Goal: Transaction & Acquisition: Purchase product/service

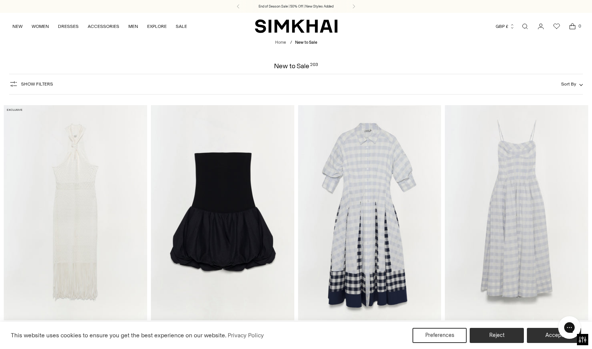
click at [557, 335] on div "Chat with us" at bounding box center [570, 327] width 30 height 28
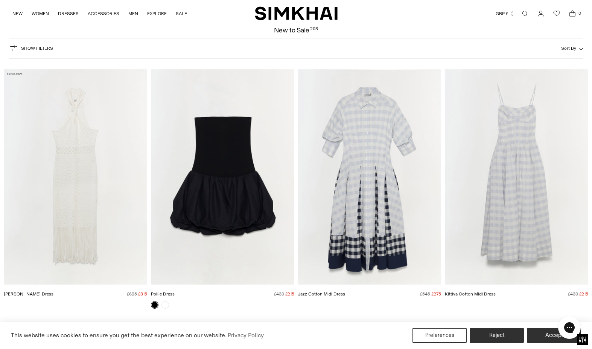
scroll to position [38, 0]
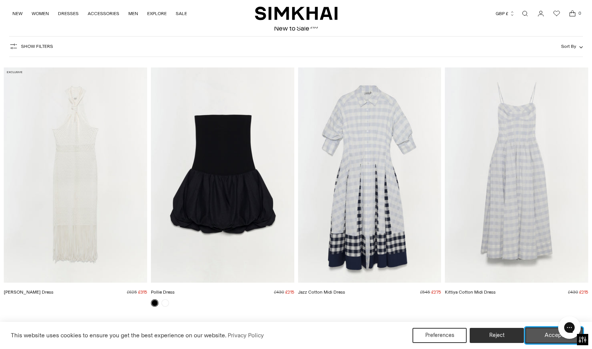
click at [554, 333] on button "Accept" at bounding box center [555, 335] width 58 height 16
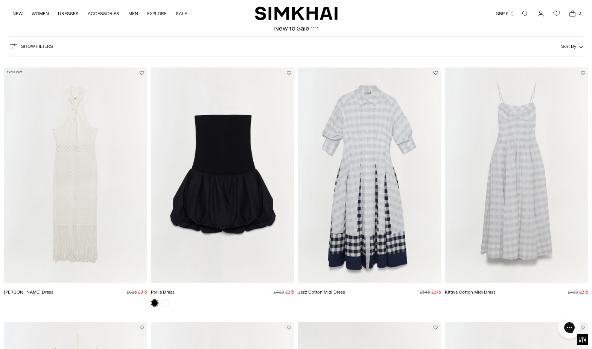
click at [0, 0] on img "Kittiya Cotton Midi Dress" at bounding box center [0, 0] width 0 height 0
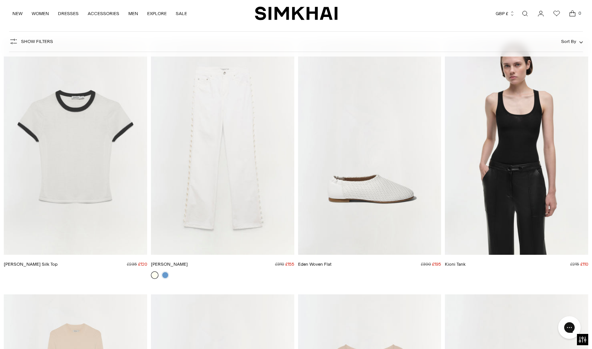
scroll to position [3578, 0]
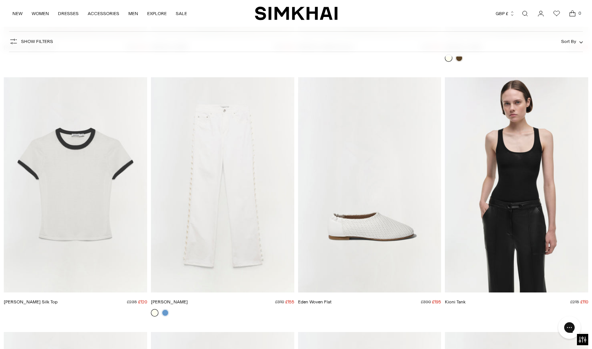
click at [0, 0] on img "Kioni Tank" at bounding box center [0, 0] width 0 height 0
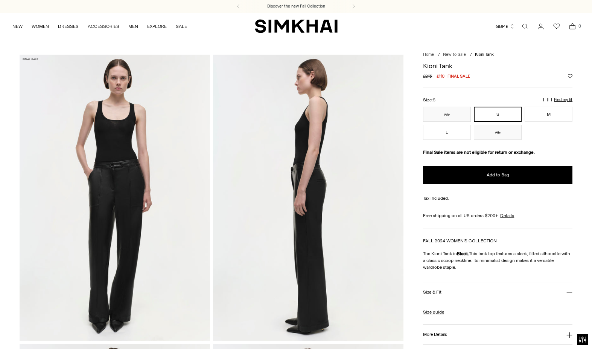
click at [172, 138] on img at bounding box center [115, 198] width 191 height 286
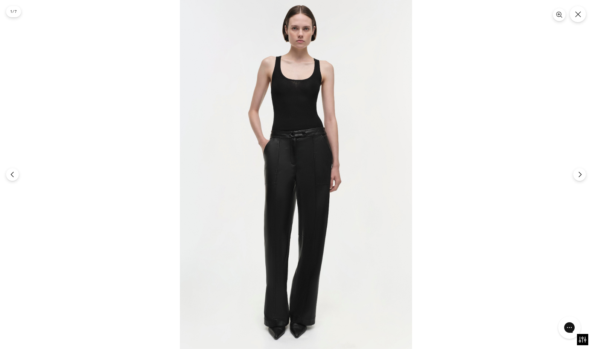
click at [311, 92] on img at bounding box center [296, 174] width 232 height 349
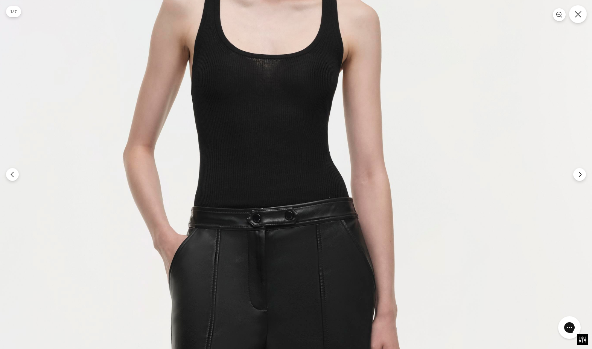
click at [576, 17] on icon "Close" at bounding box center [578, 14] width 7 height 7
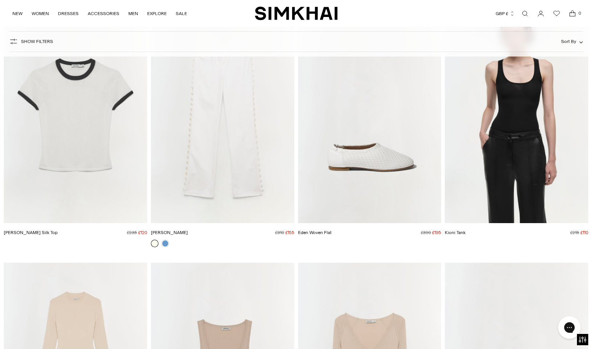
scroll to position [3836, 0]
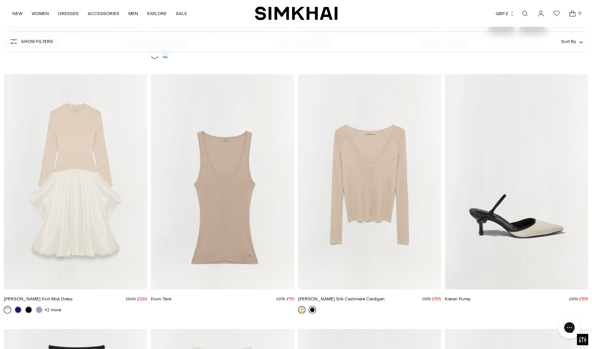
click at [316, 311] on link at bounding box center [313, 310] width 8 height 8
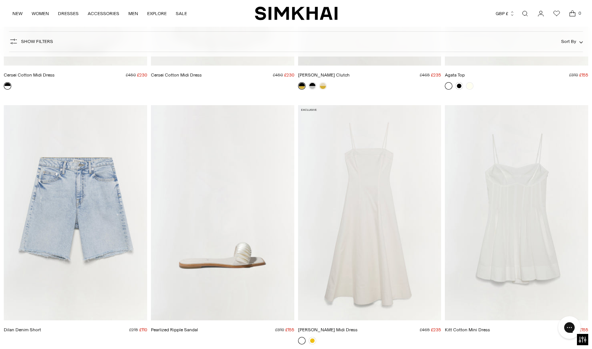
scroll to position [4325, 0]
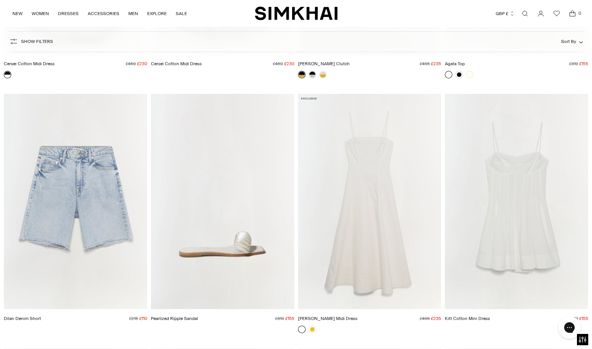
click at [0, 0] on img "Marisol Cotton Midi Dress" at bounding box center [0, 0] width 0 height 0
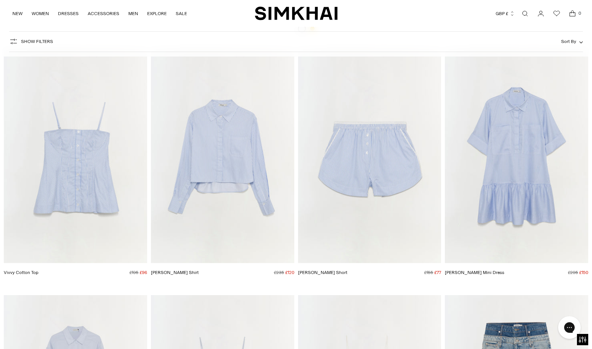
scroll to position [4627, 0]
click at [0, 0] on img "Vivvy Cotton Top" at bounding box center [0, 0] width 0 height 0
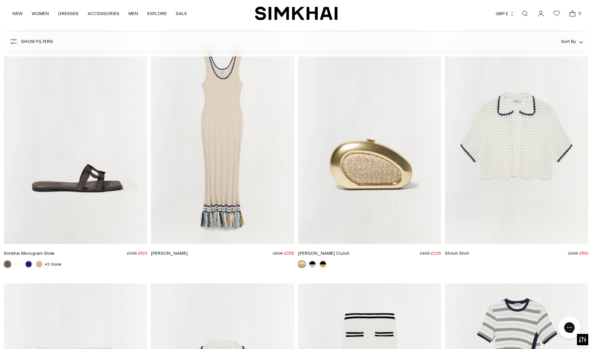
scroll to position [6928, 0]
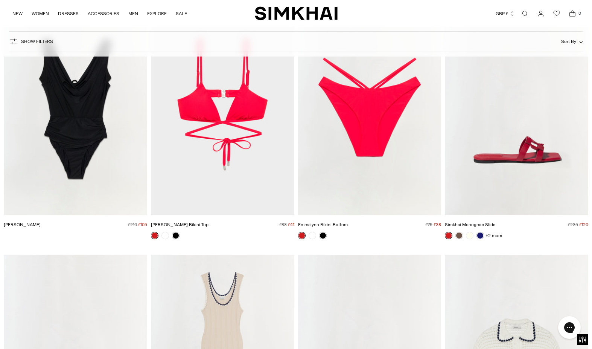
click at [0, 0] on img "Simkhai Monogram Slide" at bounding box center [0, 0] width 0 height 0
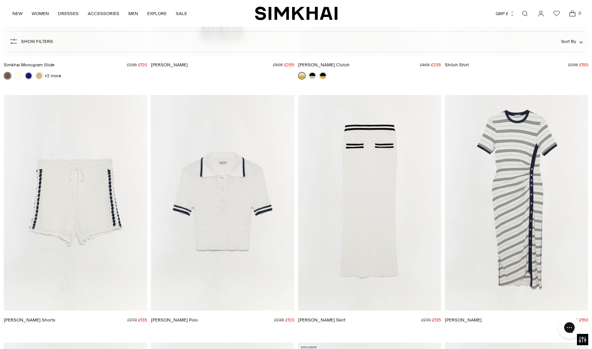
scroll to position [7192, 0]
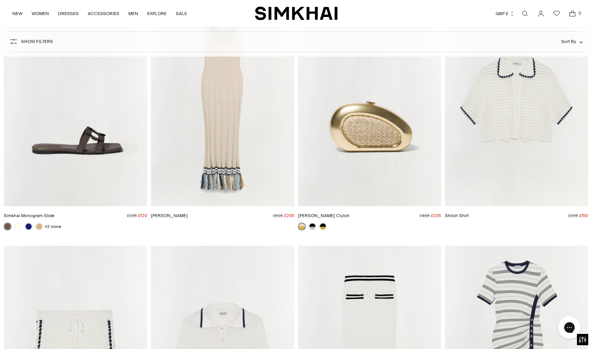
click at [0, 0] on img "Simkhai Monogram Slide" at bounding box center [0, 0] width 0 height 0
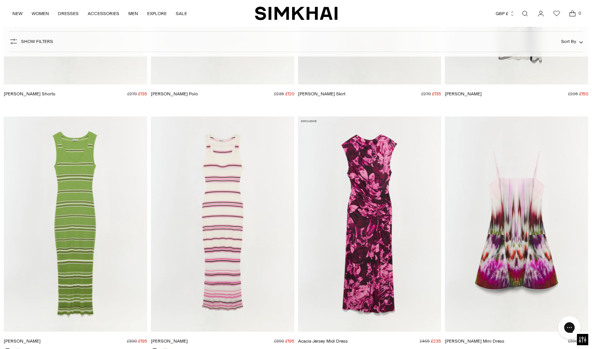
scroll to position [7832, 0]
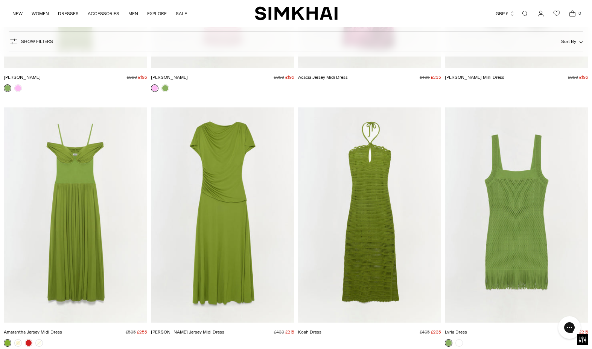
click at [0, 0] on img "Koah Dress" at bounding box center [0, 0] width 0 height 0
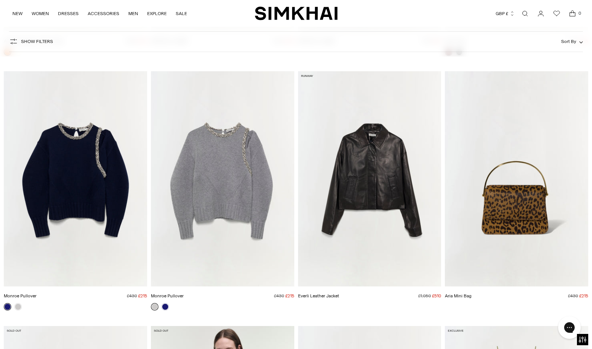
scroll to position [8962, 0]
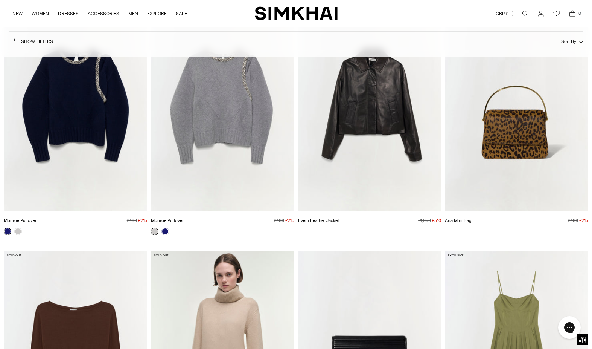
click at [0, 0] on img "Aria Mini Bag" at bounding box center [0, 0] width 0 height 0
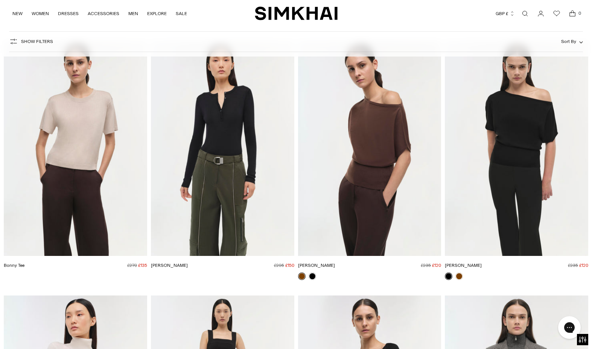
scroll to position [12201, 0]
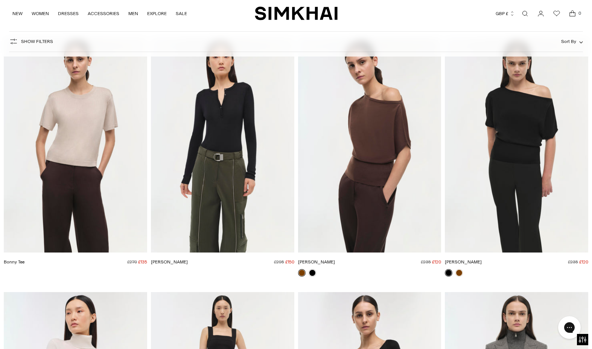
click at [0, 0] on img "Marie Top" at bounding box center [0, 0] width 0 height 0
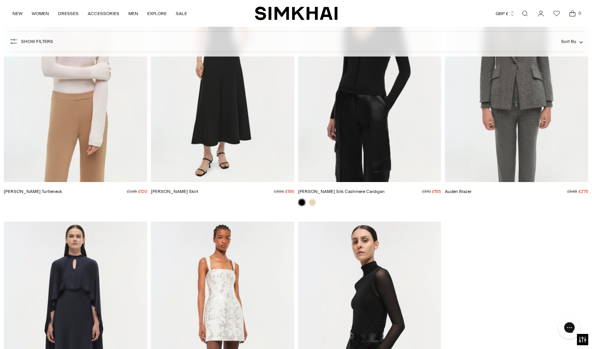
scroll to position [12653, 0]
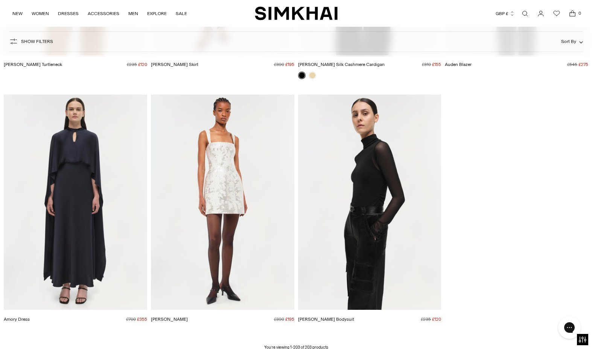
click at [0, 0] on img "Velora Bodysuit" at bounding box center [0, 0] width 0 height 0
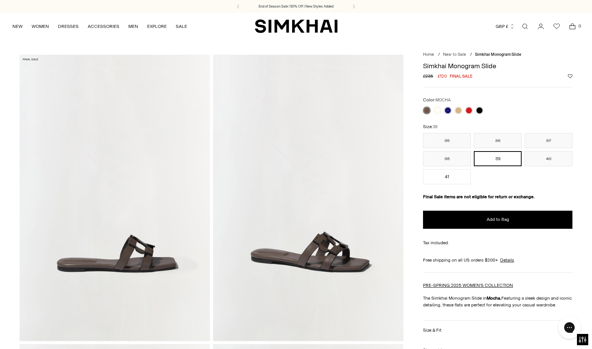
click at [328, 259] on img at bounding box center [308, 198] width 191 height 286
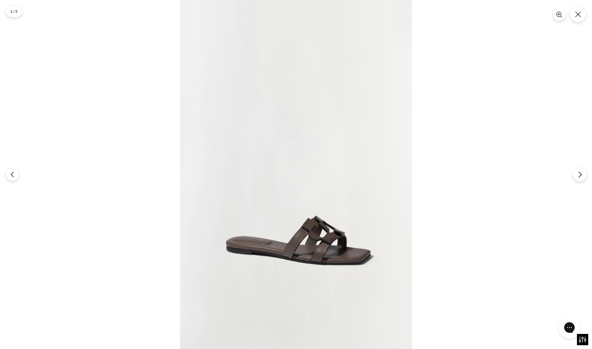
click at [577, 170] on button "Next" at bounding box center [580, 174] width 14 height 14
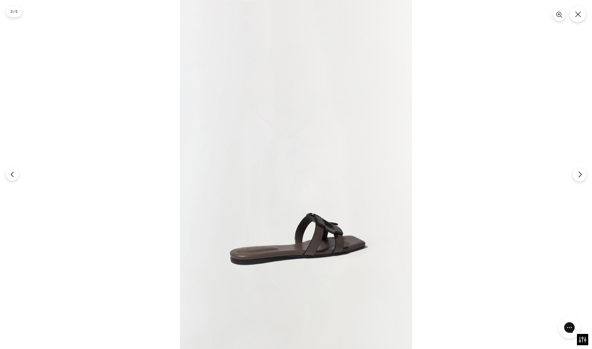
click at [577, 170] on button "Next" at bounding box center [580, 174] width 14 height 14
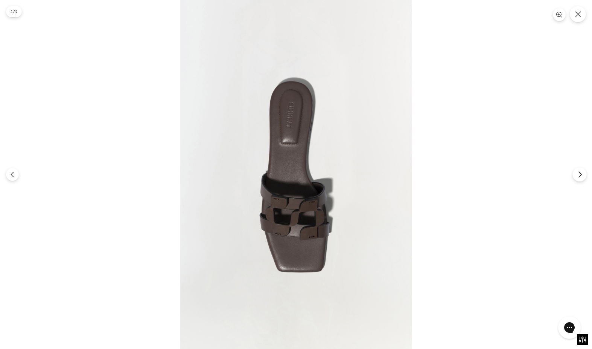
click at [577, 170] on button "Next" at bounding box center [580, 174] width 14 height 14
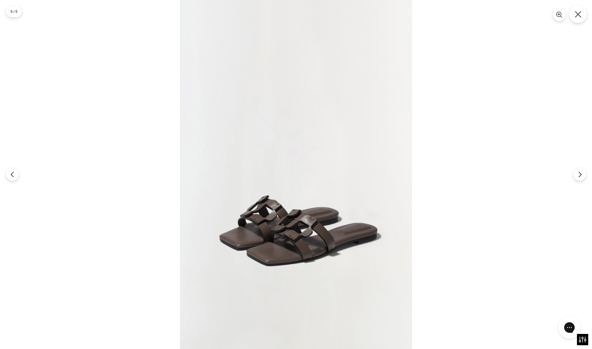
click at [577, 14] on icon "Close" at bounding box center [578, 14] width 7 height 7
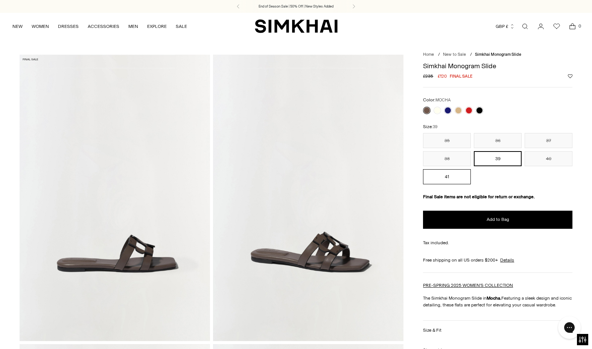
click at [440, 173] on button "41" at bounding box center [447, 176] width 48 height 15
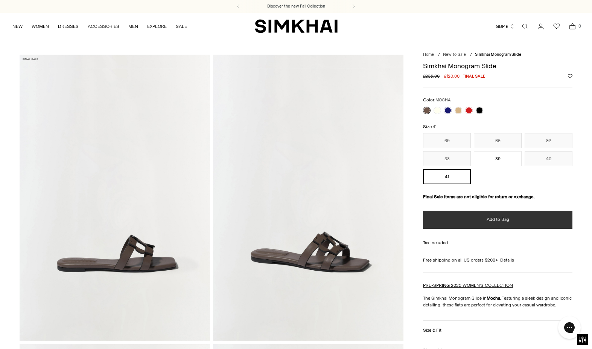
click at [497, 217] on span "Add to Bag" at bounding box center [498, 219] width 23 height 6
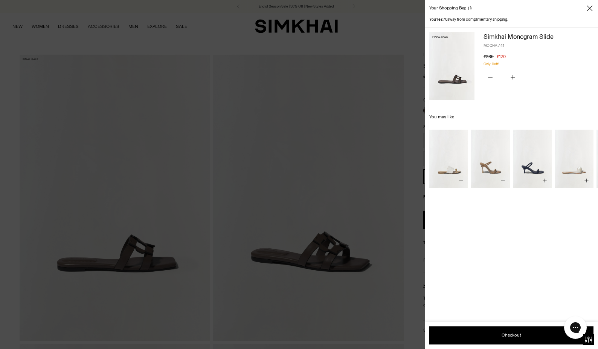
click at [591, 6] on icon "Close" at bounding box center [590, 9] width 6 height 8
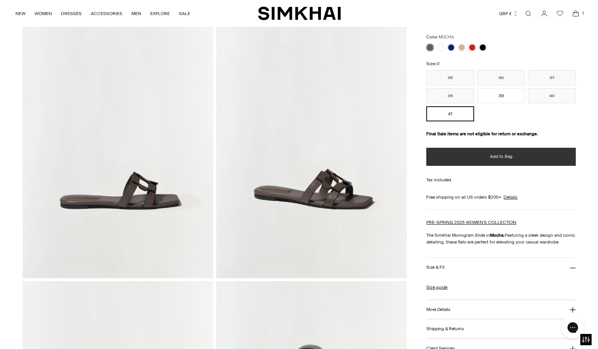
scroll to position [75, 0]
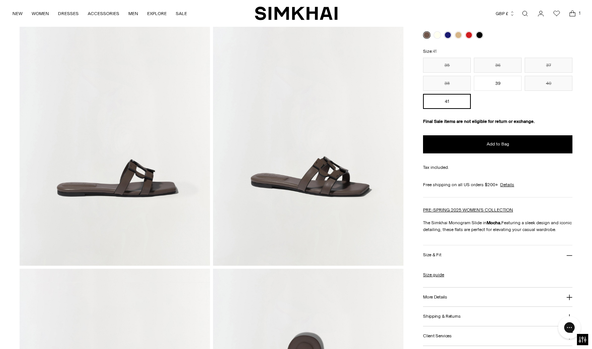
click at [429, 255] on h3 "Size & Fit" at bounding box center [432, 254] width 18 height 5
click at [430, 254] on h3 "Size & Fit" at bounding box center [432, 254] width 18 height 5
click at [436, 276] on link "Size guide" at bounding box center [433, 274] width 21 height 7
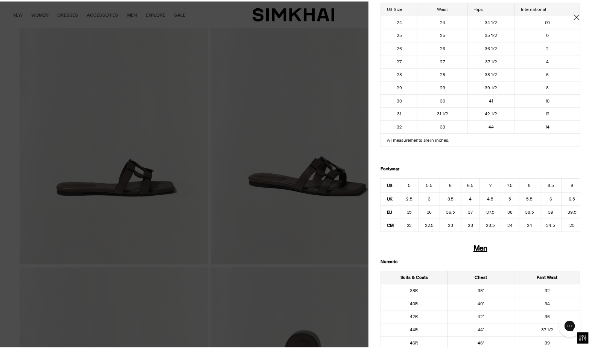
scroll to position [0, 69]
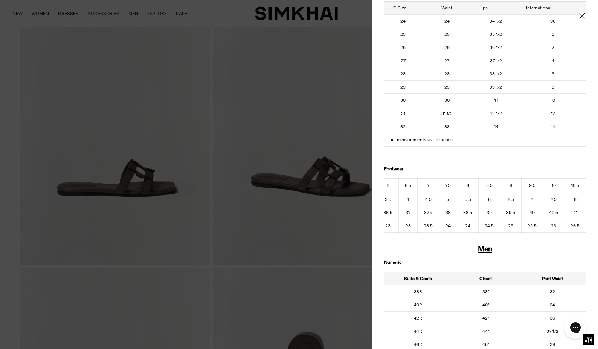
click at [579, 14] on icon "Close" at bounding box center [582, 16] width 6 height 8
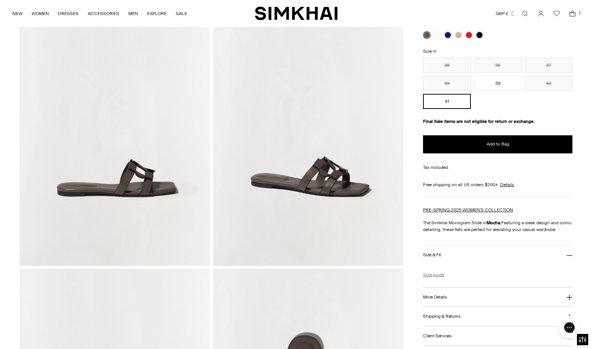
scroll to position [0, 0]
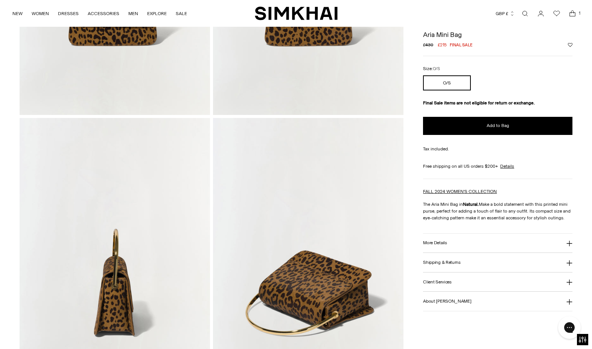
scroll to position [527, 0]
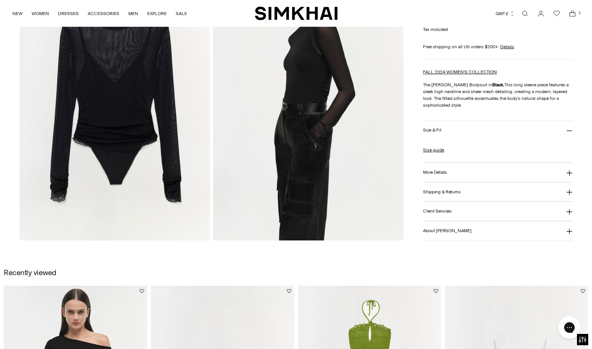
scroll to position [791, 0]
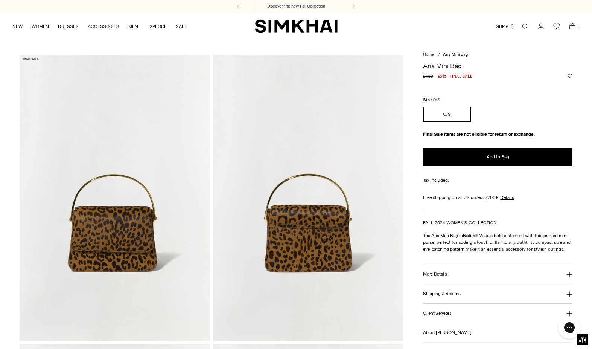
click at [571, 274] on icon at bounding box center [570, 275] width 6 height 6
